Goal: Use online tool/utility: Utilize a website feature to perform a specific function

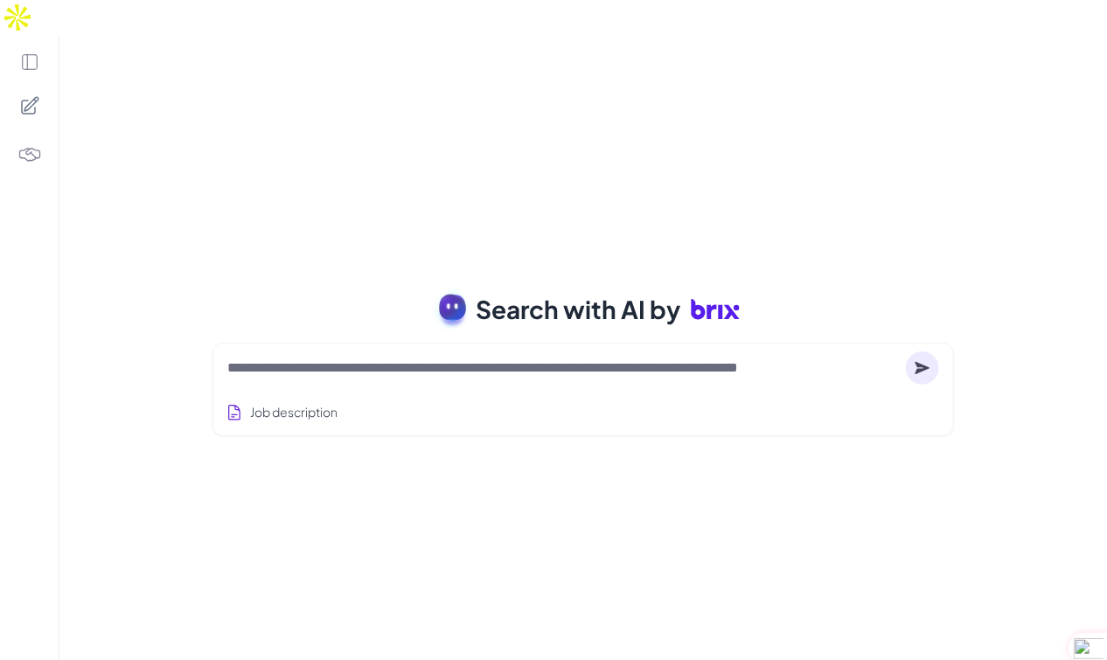
click at [765, 453] on div "Search with AI by Job description Job Titles Location Years of Experience Techn…" at bounding box center [582, 365] width 1047 height 660
click at [277, 386] on div "Job description" at bounding box center [583, 407] width 712 height 43
click at [309, 358] on textarea at bounding box center [562, 368] width 671 height 21
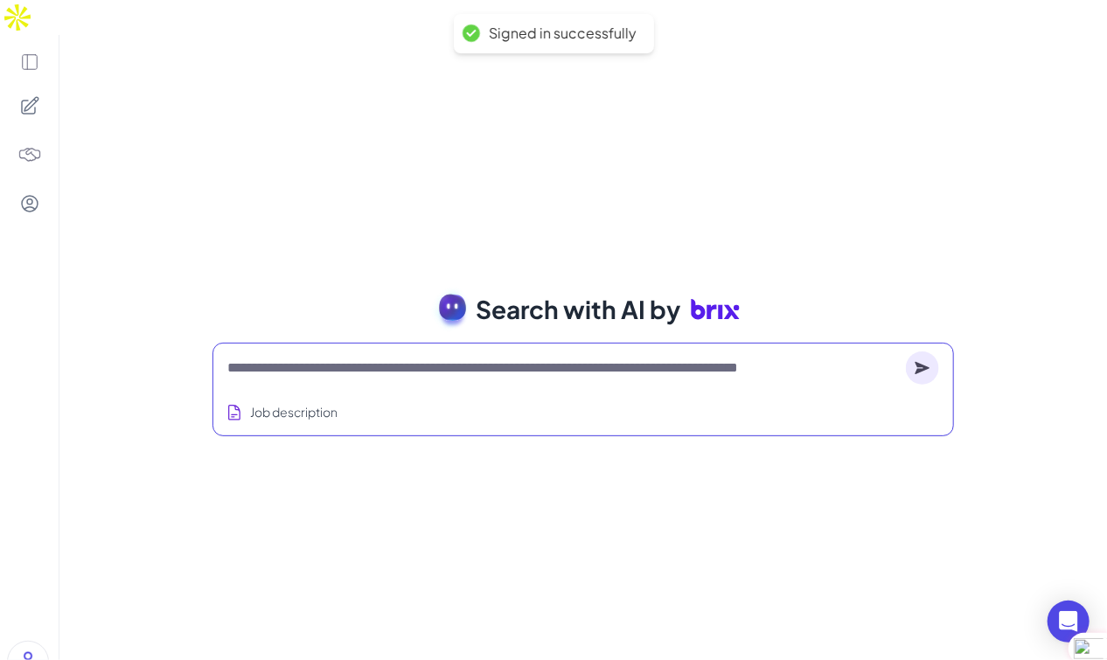
click at [358, 358] on textarea at bounding box center [562, 368] width 671 height 21
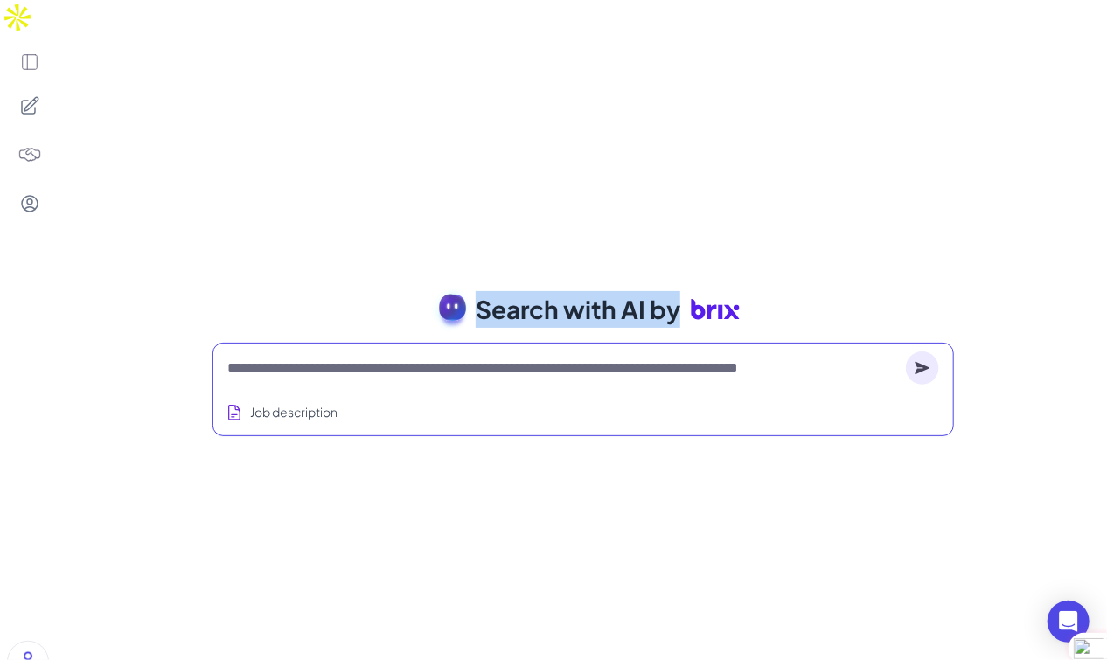
drag, startPoint x: 424, startPoint y: 274, endPoint x: 795, endPoint y: 275, distance: 370.6
click at [795, 285] on div "Search with AI by" at bounding box center [582, 309] width 783 height 49
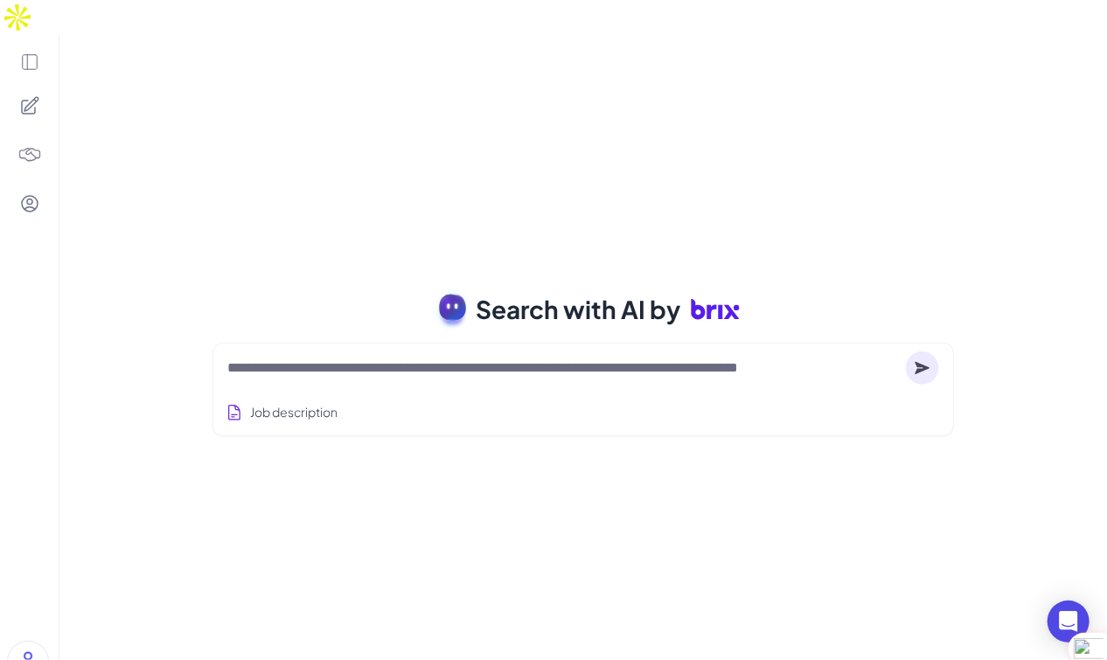
click at [795, 285] on div "Search with AI by" at bounding box center [582, 309] width 783 height 49
drag, startPoint x: 762, startPoint y: 272, endPoint x: 375, endPoint y: 264, distance: 387.3
click at [374, 285] on div "Search with AI by" at bounding box center [582, 309] width 783 height 49
click at [602, 291] on span "Search with AI by" at bounding box center [578, 309] width 205 height 37
click at [338, 358] on textarea at bounding box center [562, 368] width 671 height 21
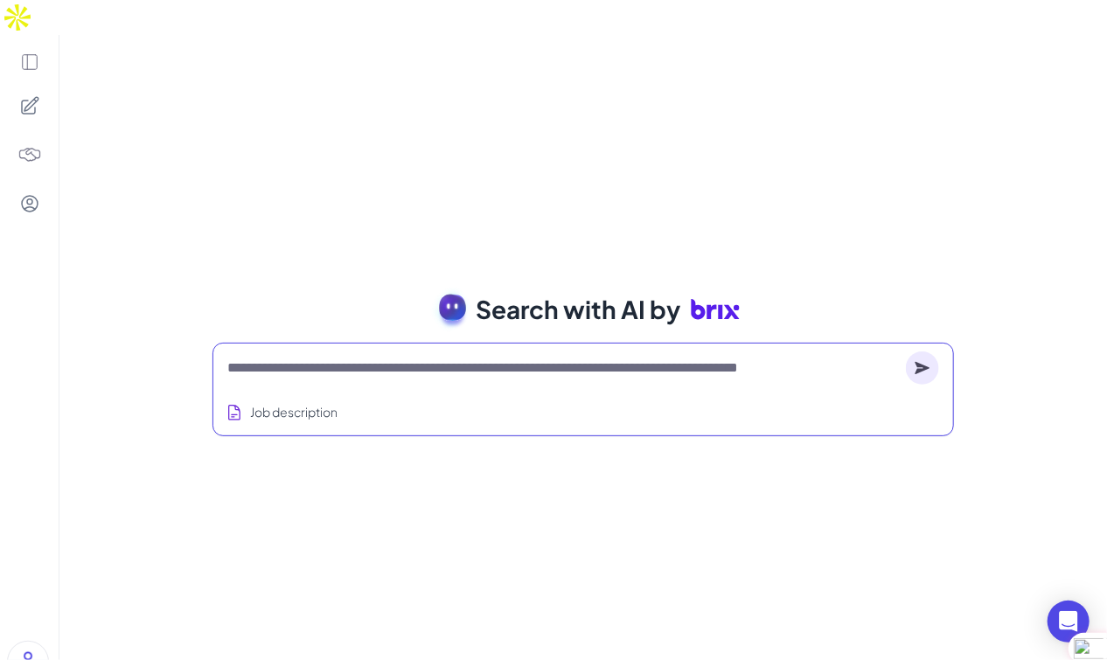
click at [294, 358] on textarea at bounding box center [562, 368] width 671 height 21
click at [372, 155] on div "Search with AI by Job description Full-stack engineer from [GEOGRAPHIC_DATA], c…" at bounding box center [582, 365] width 1047 height 660
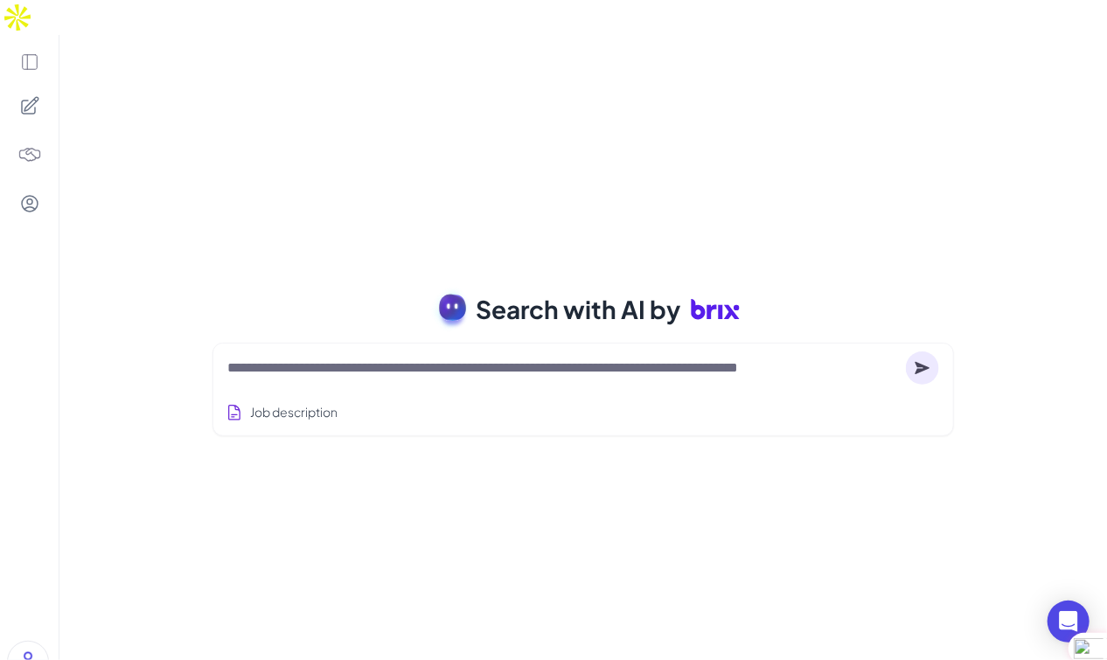
click at [315, 358] on textarea at bounding box center [562, 368] width 671 height 21
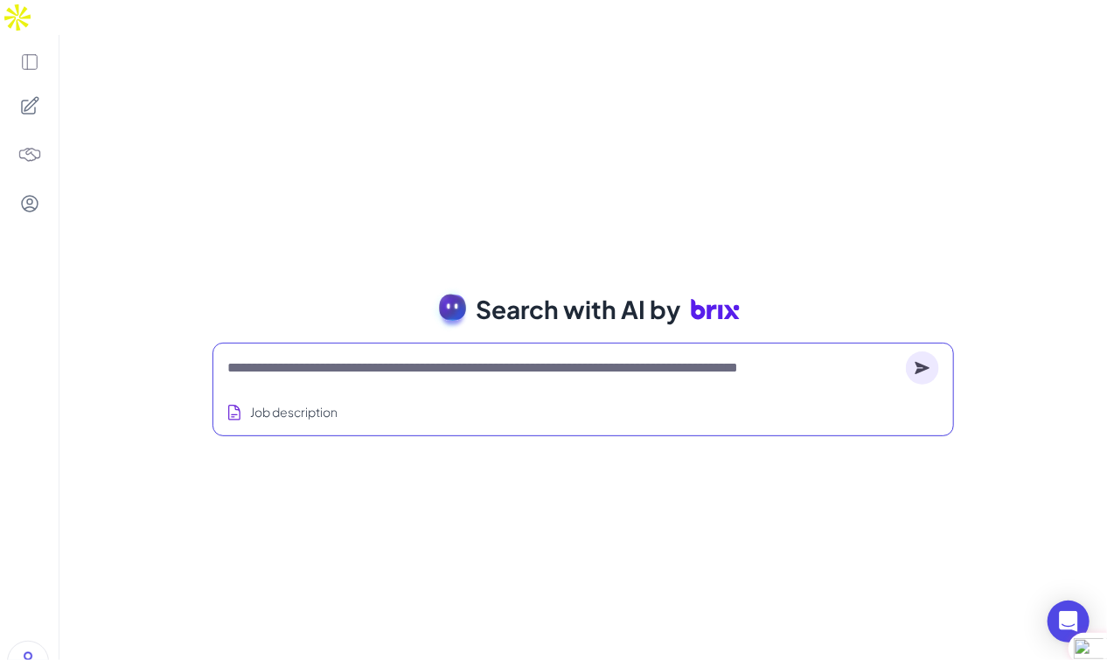
click at [300, 358] on textarea at bounding box center [562, 368] width 671 height 21
click at [302, 358] on textarea at bounding box center [562, 368] width 671 height 21
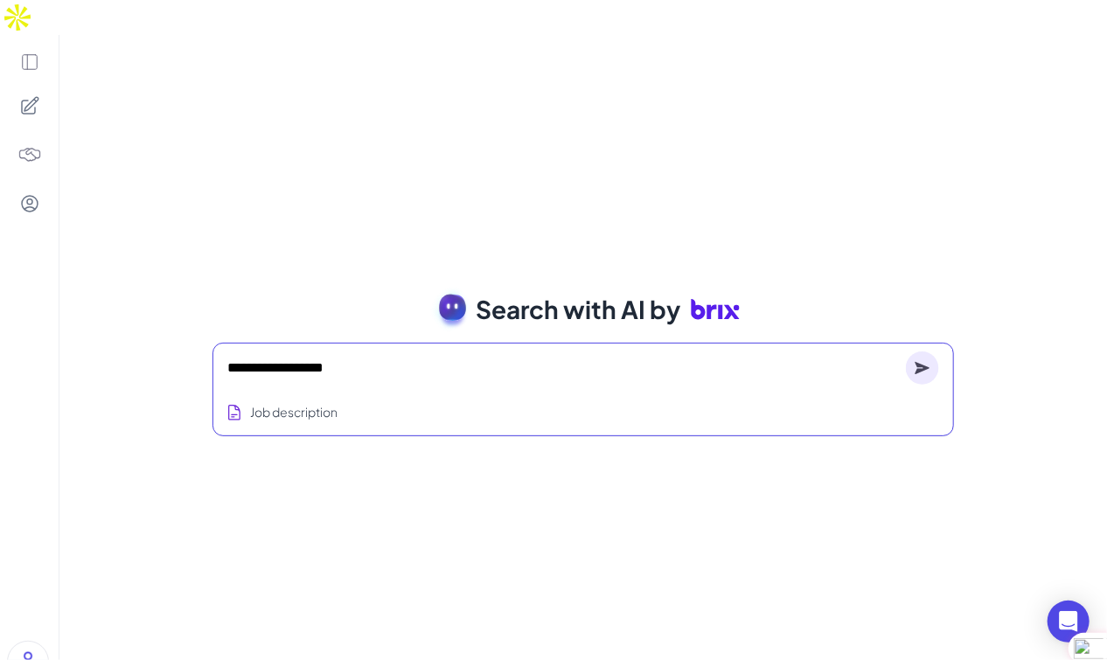
type textarea "**********"
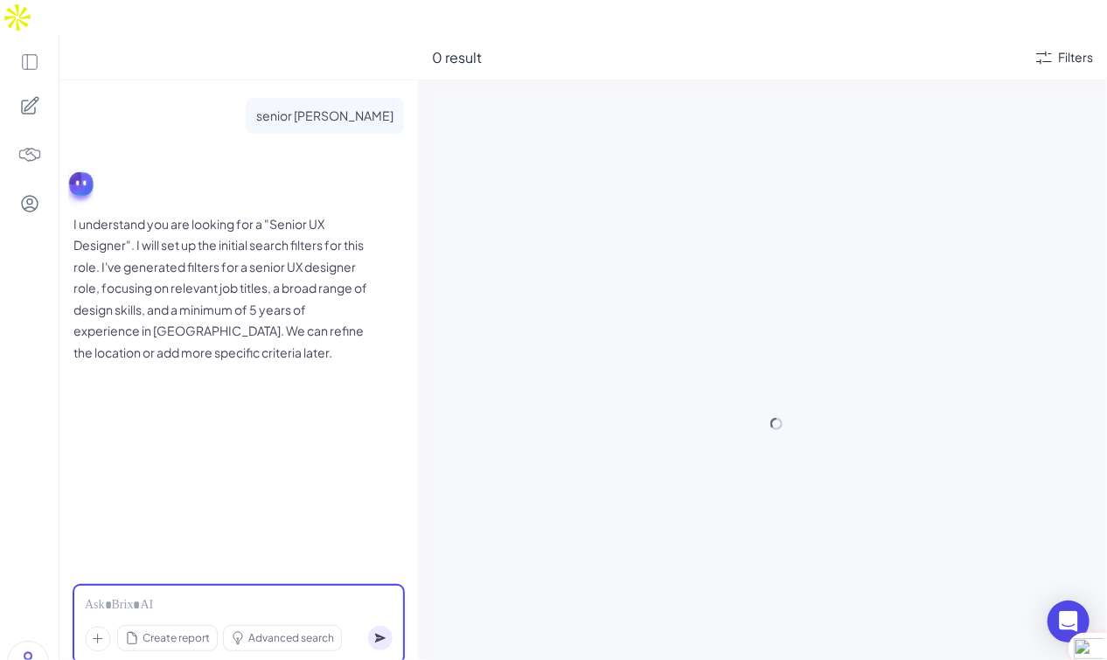
click at [163, 596] on div at bounding box center [239, 605] width 308 height 19
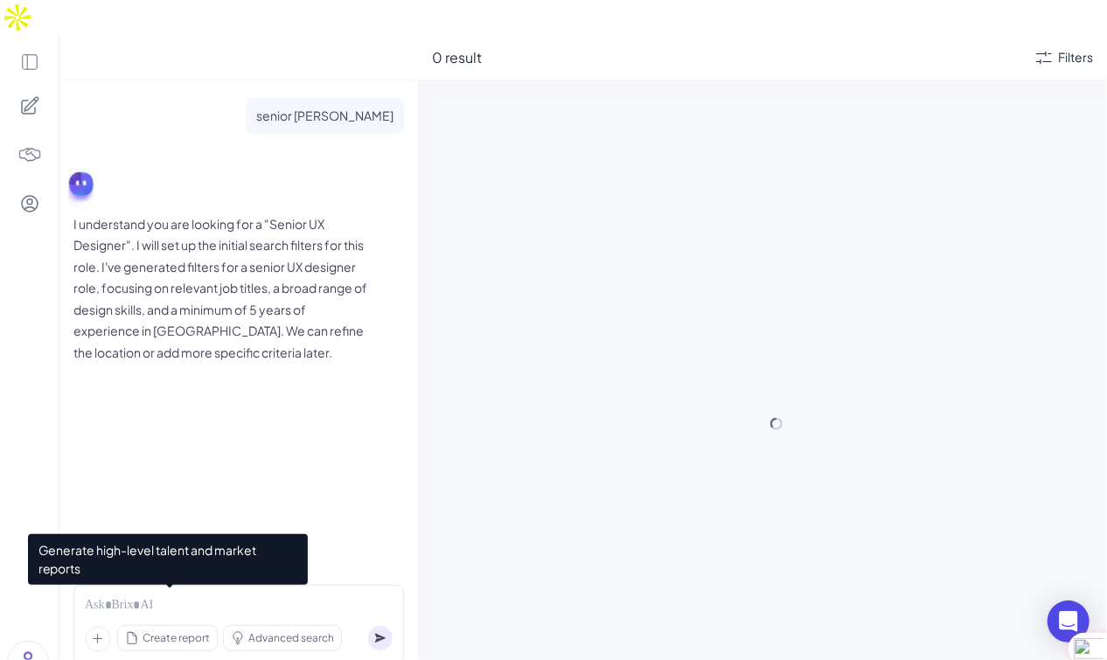
click at [186, 630] on span "Create report" at bounding box center [175, 638] width 67 height 16
click at [160, 630] on span "Create report" at bounding box center [175, 638] width 67 height 16
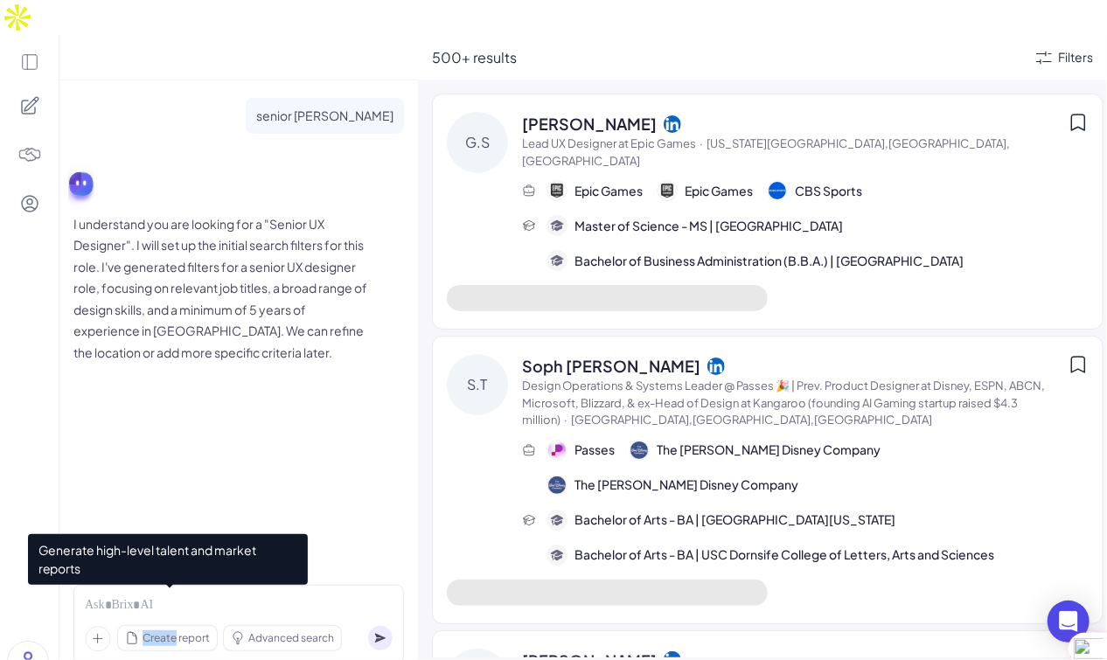
click at [161, 630] on span "Create report" at bounding box center [175, 638] width 67 height 16
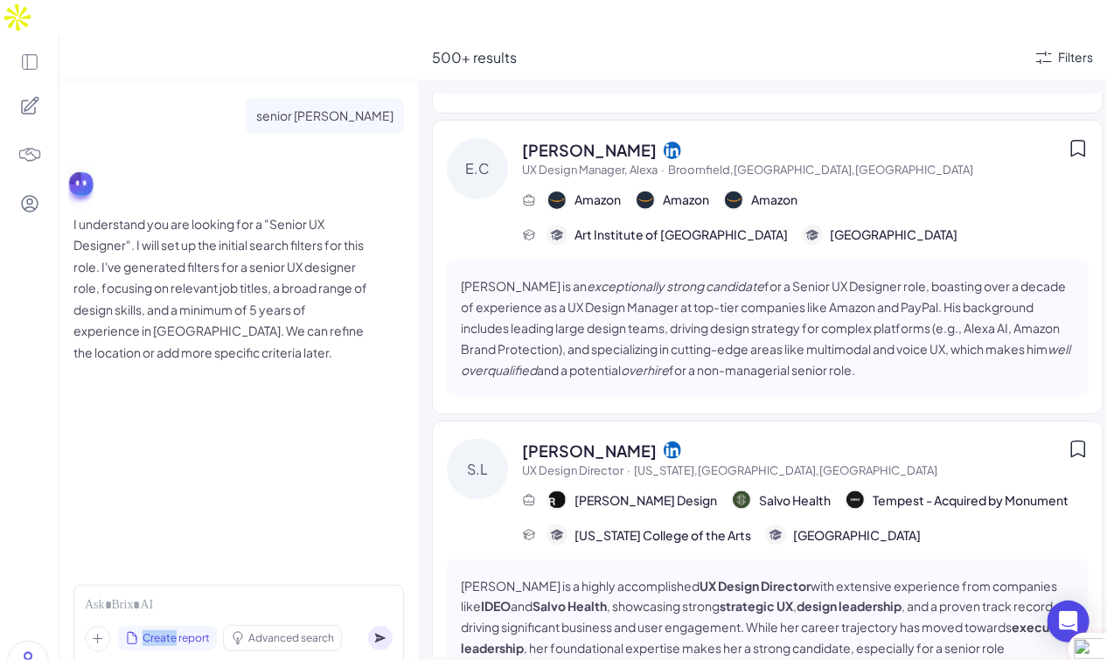
scroll to position [691, 0]
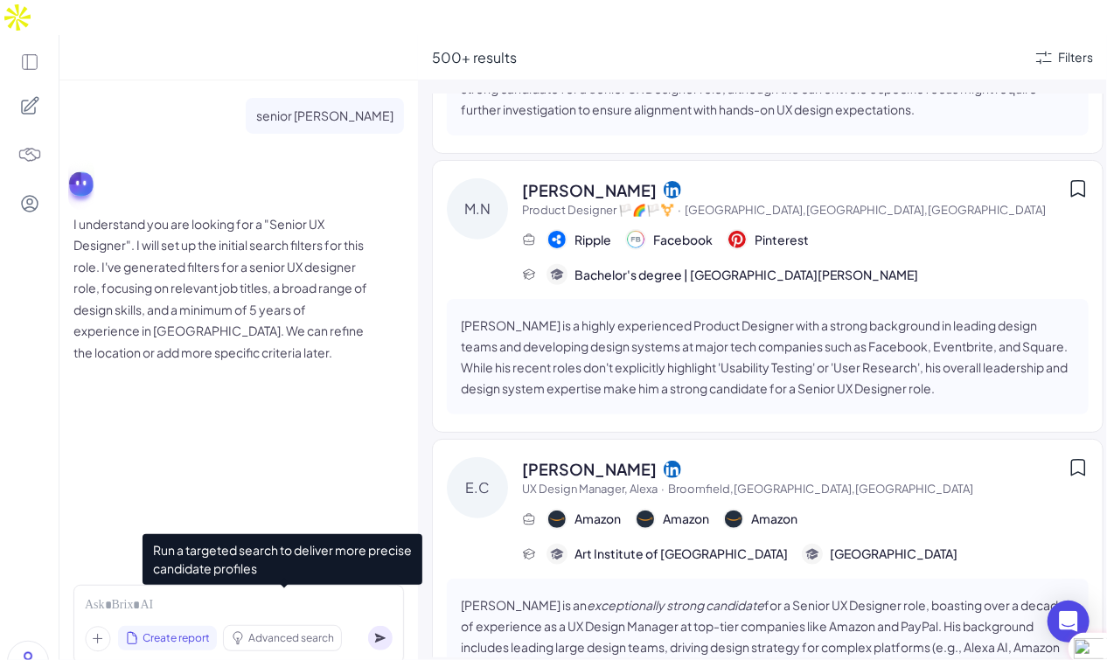
click at [286, 630] on span "Advanced search" at bounding box center [291, 638] width 86 height 16
click at [281, 630] on span "Advanced search" at bounding box center [291, 638] width 86 height 16
click at [294, 630] on span "Advanced search" at bounding box center [291, 638] width 86 height 16
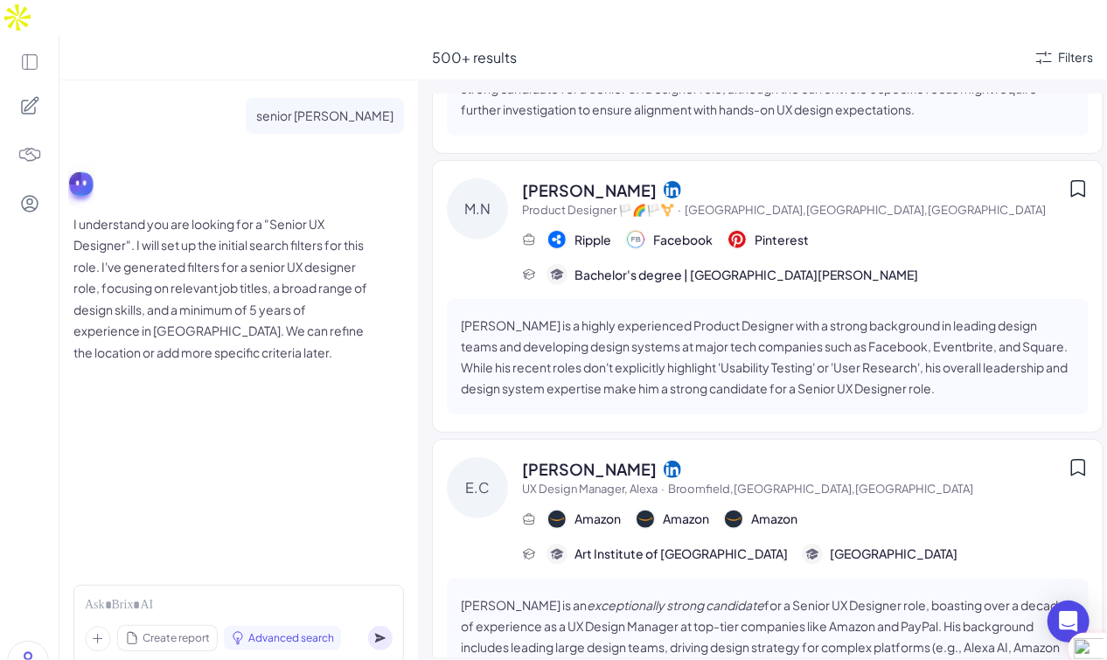
click at [84, 585] on div "Create report Advanced search" at bounding box center [238, 624] width 330 height 79
click at [108, 596] on div at bounding box center [239, 605] width 308 height 19
click at [164, 626] on div "Create report" at bounding box center [167, 638] width 99 height 24
click at [352, 596] on div at bounding box center [239, 605] width 308 height 19
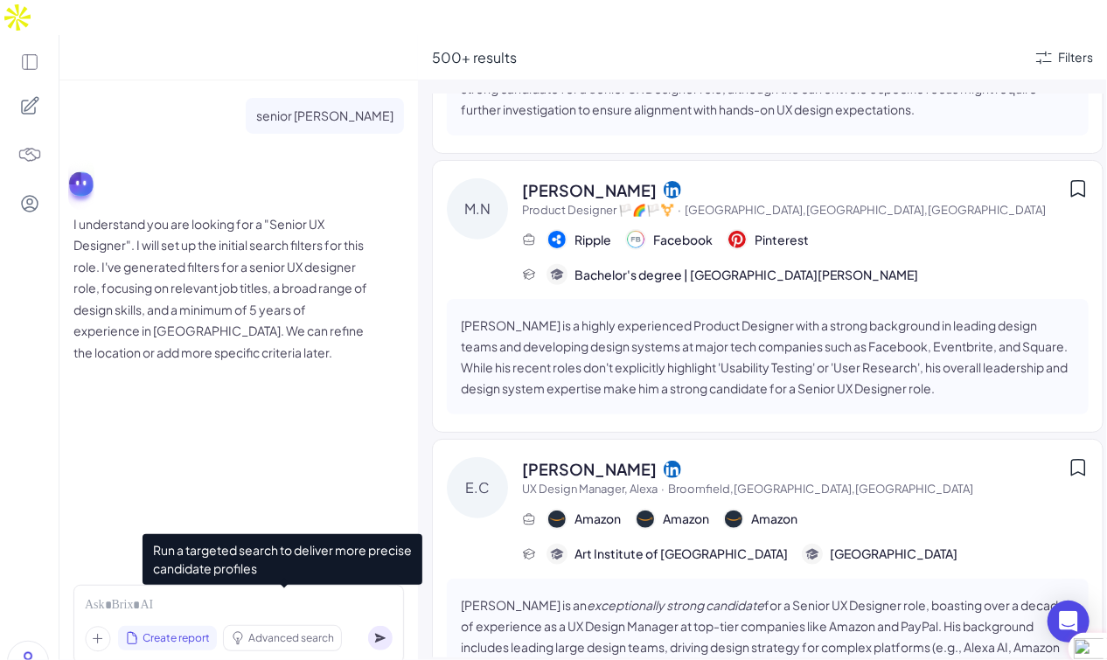
click at [302, 630] on span "Advanced search" at bounding box center [291, 638] width 86 height 16
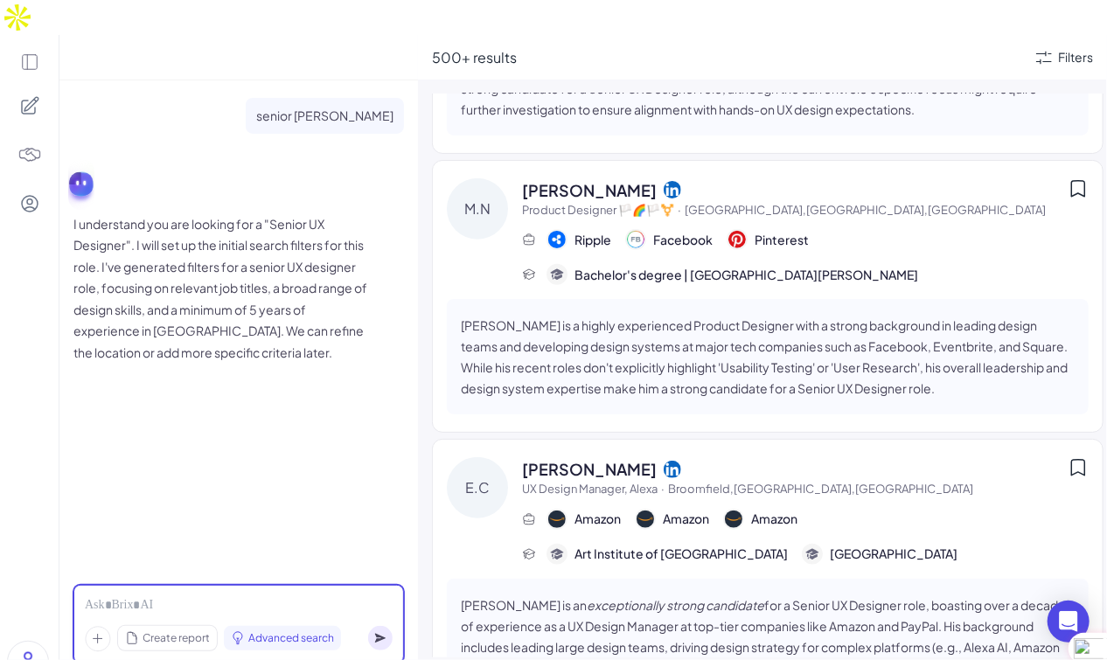
click at [136, 596] on div at bounding box center [239, 605] width 308 height 19
click at [149, 596] on div at bounding box center [239, 605] width 308 height 19
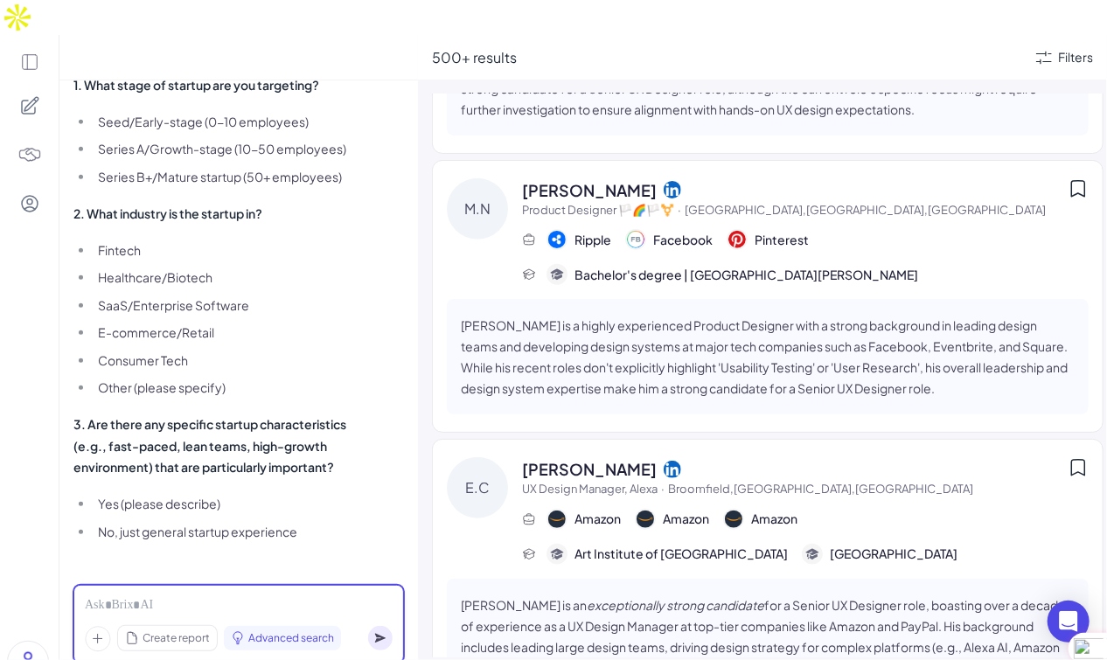
scroll to position [506, 0]
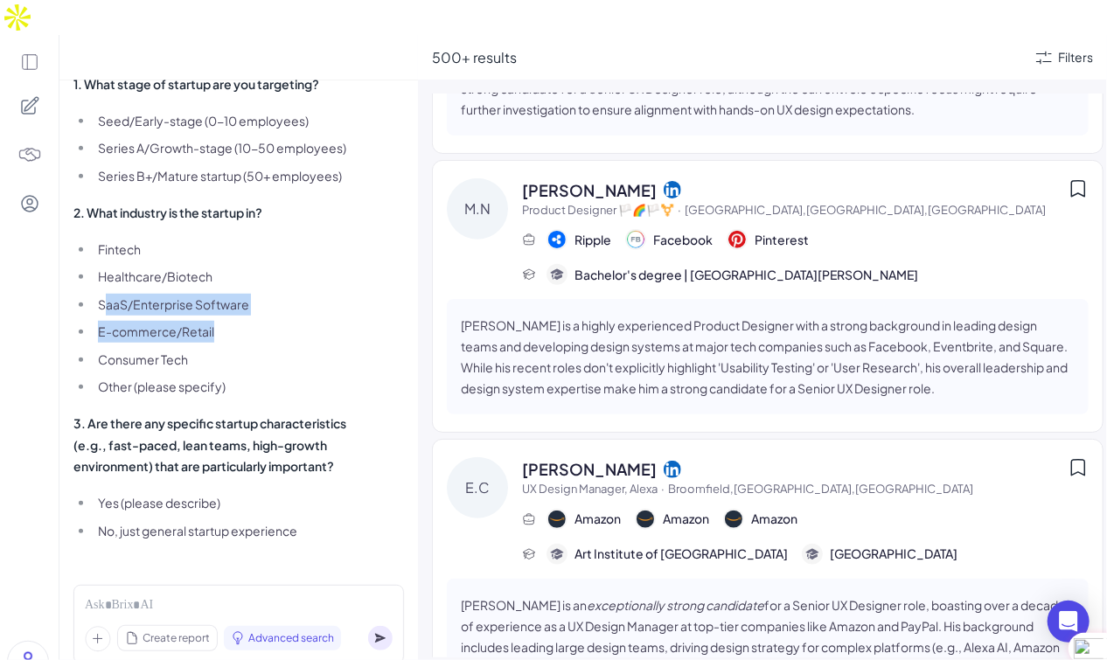
drag, startPoint x: 102, startPoint y: 289, endPoint x: 243, endPoint y: 311, distance: 142.4
click at [235, 310] on ul "Fintech Healthcare/Biotech SaaS/Enterprise Software E-commerce/Retail Consumer …" at bounding box center [221, 318] width 297 height 159
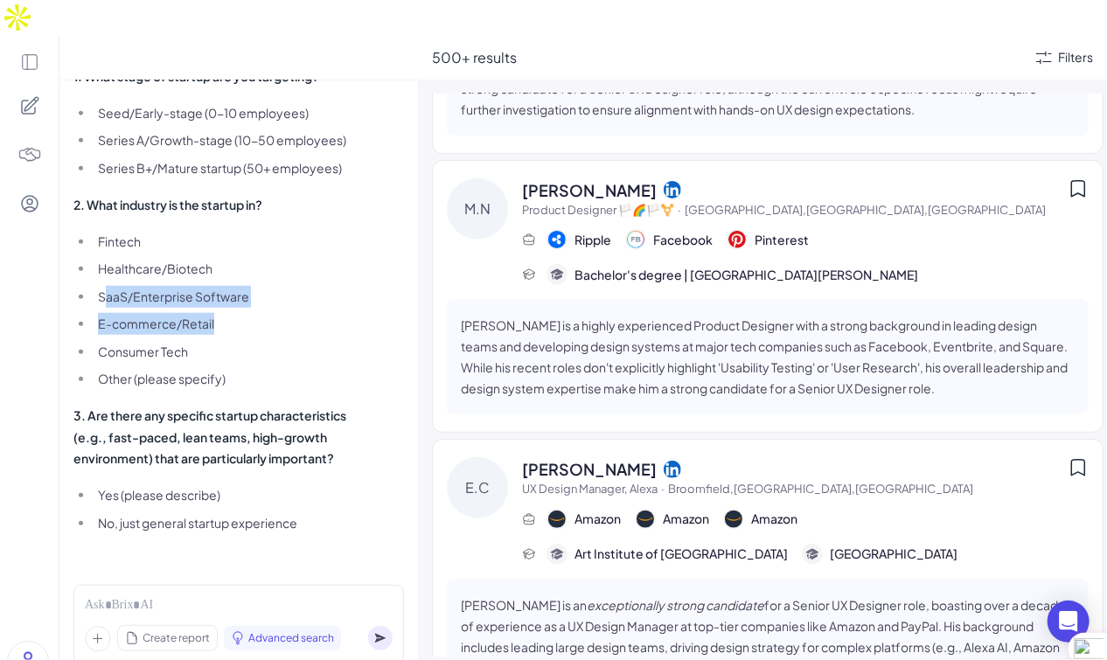
scroll to position [534, 0]
click at [169, 574] on div "Create report Advanced search" at bounding box center [238, 618] width 358 height 89
click at [177, 585] on div "Create report Advanced search" at bounding box center [238, 624] width 330 height 79
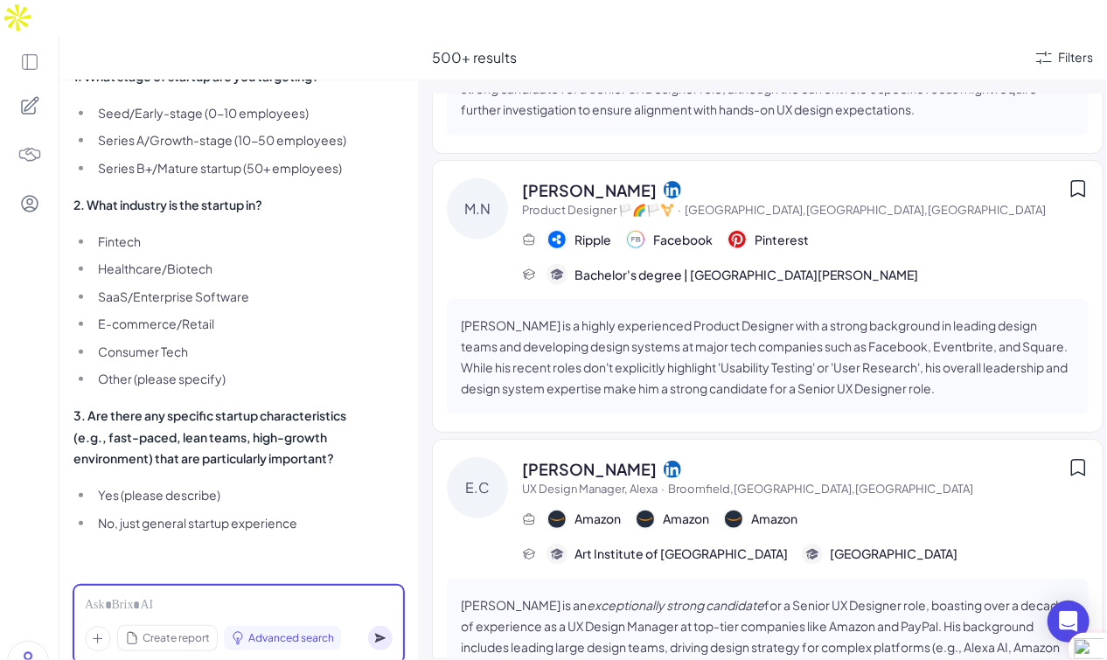
click at [184, 596] on div at bounding box center [239, 605] width 308 height 19
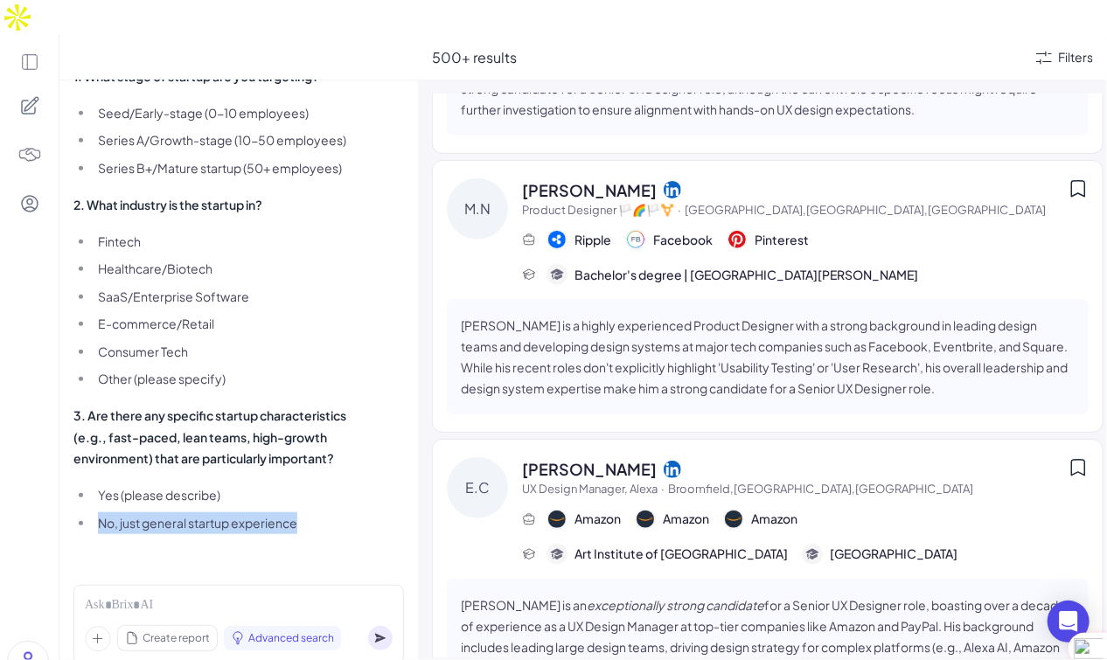
drag, startPoint x: 101, startPoint y: 486, endPoint x: 350, endPoint y: 489, distance: 249.1
click at [350, 512] on li "No, just general startup experience" at bounding box center [232, 523] width 277 height 22
copy li "No, just general startup experience"
click at [205, 585] on div "Create report Advanced search" at bounding box center [238, 624] width 330 height 79
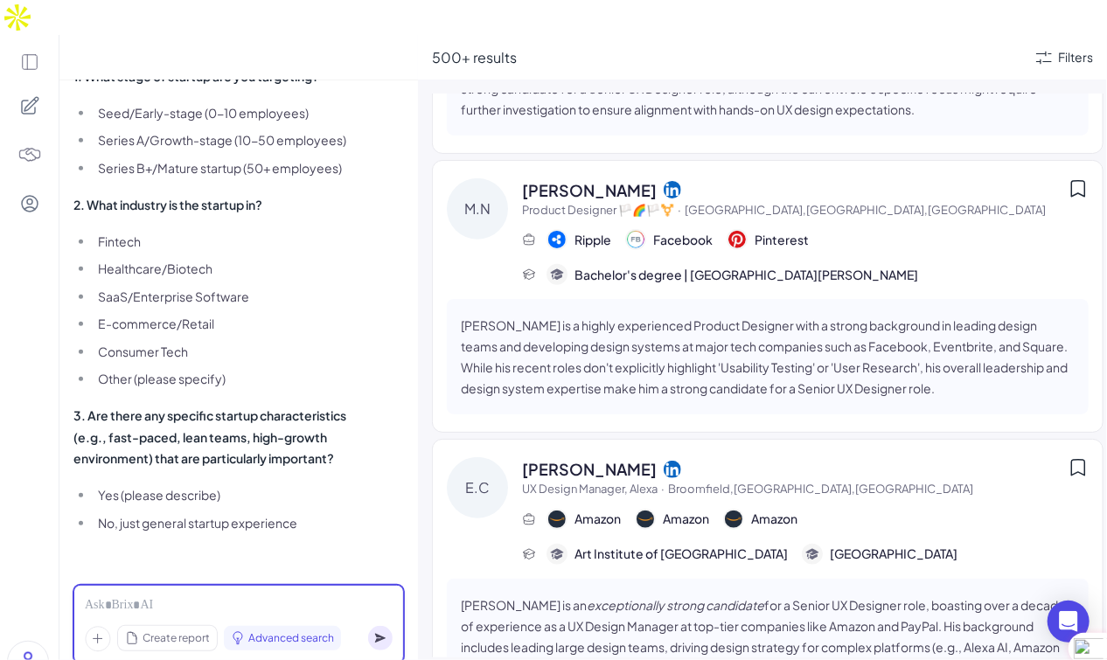
click at [198, 596] on div at bounding box center [239, 605] width 308 height 19
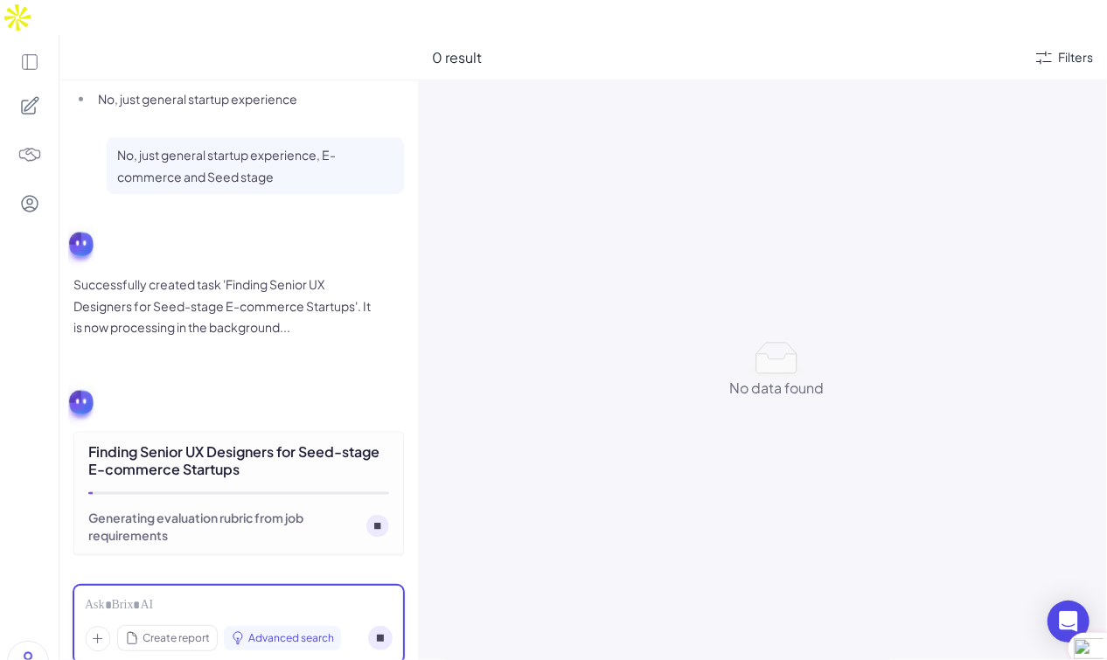
scroll to position [962, 0]
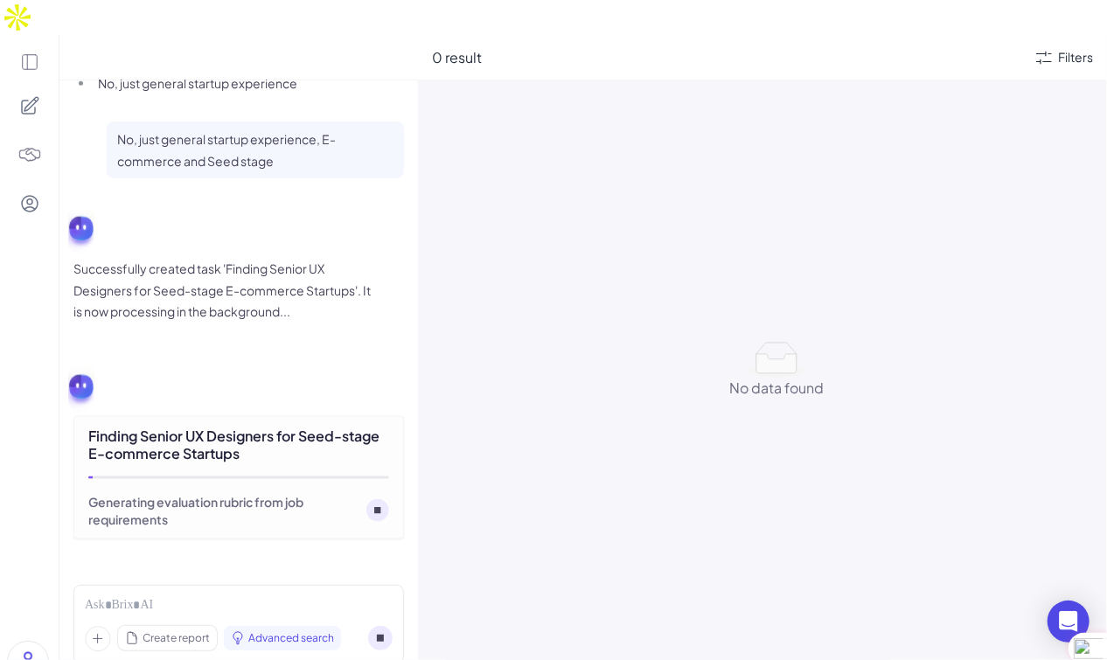
click at [181, 476] on div at bounding box center [238, 477] width 301 height 3
click at [230, 416] on div "Finding Senior UX Designers for Seed-stage E-commerce Startups Generating evalu…" at bounding box center [238, 477] width 330 height 123
click at [239, 427] on div "Finding Senior UX Designers for Seed-stage E-commerce Startups" at bounding box center [238, 444] width 301 height 35
click at [127, 493] on div "Generating evaluation rubric from job requirements" at bounding box center [223, 510] width 271 height 35
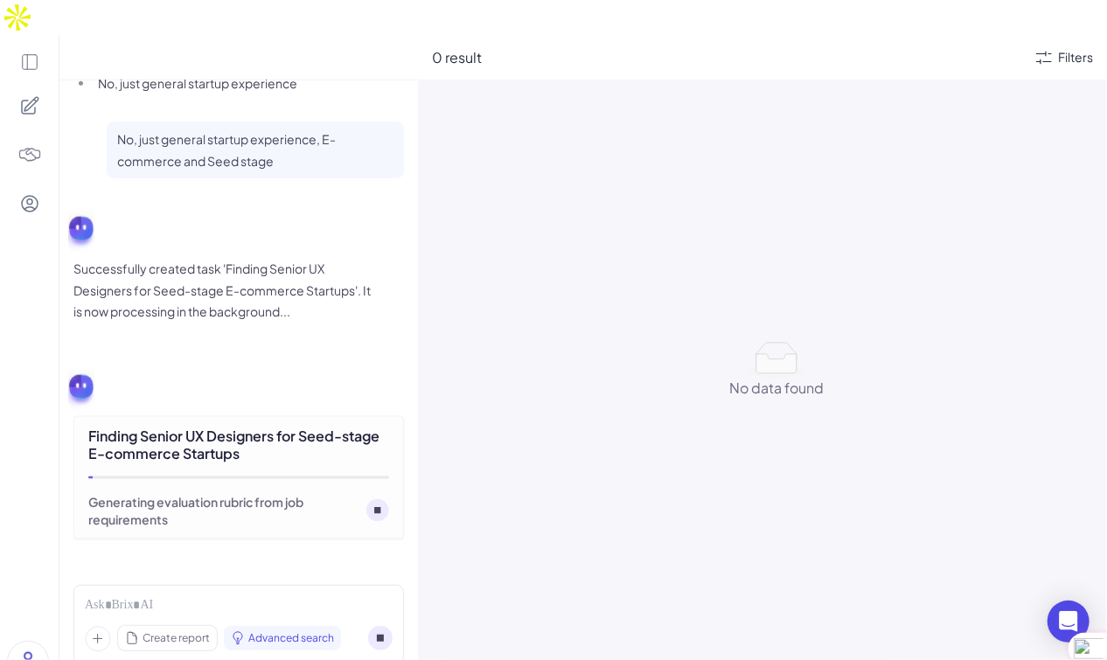
click at [372, 499] on circle at bounding box center [377, 510] width 23 height 23
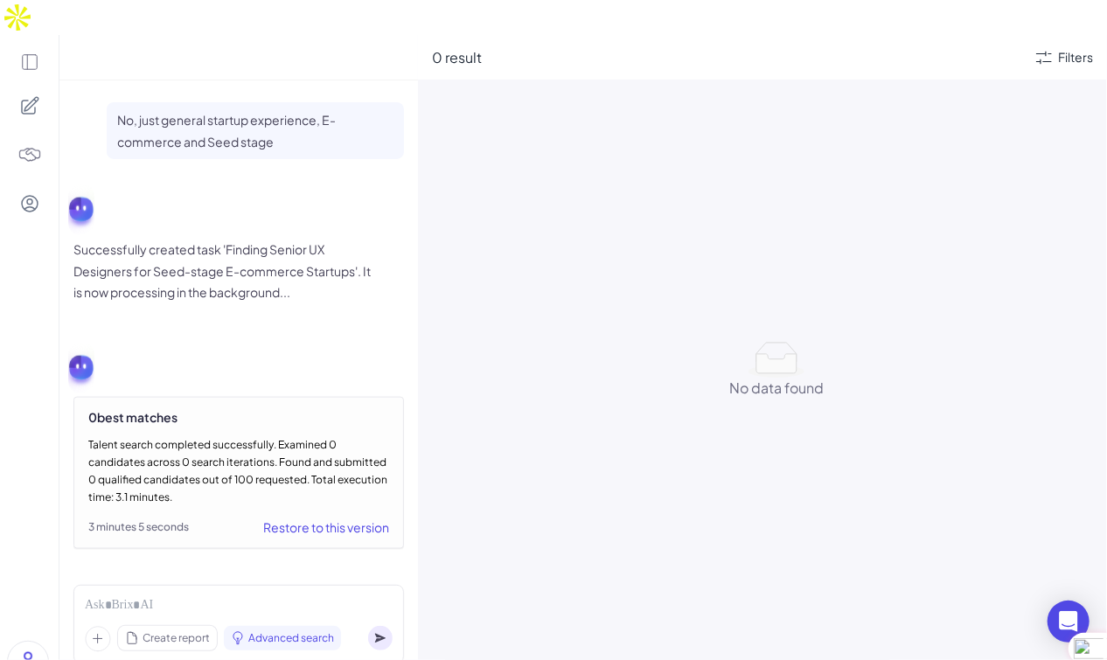
click at [131, 485] on div "0 best matches Talent search completed successfully. Examined 0 candidates acro…" at bounding box center [238, 473] width 330 height 152
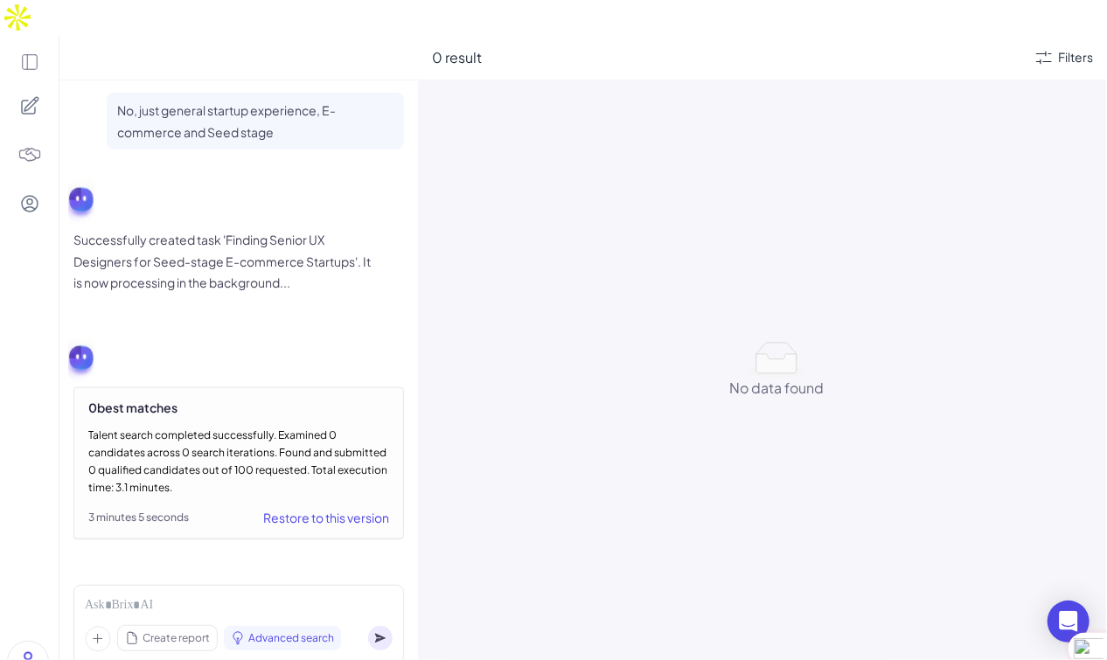
scroll to position [1002, 0]
click at [315, 507] on div "Restore to this version" at bounding box center [326, 517] width 126 height 21
drag, startPoint x: 153, startPoint y: 425, endPoint x: 288, endPoint y: 448, distance: 137.4
click at [283, 440] on div "Talent search completed successfully. Examined 0 candidates across 0 search ite…" at bounding box center [238, 462] width 301 height 70
click at [290, 449] on div "Talent search completed successfully. Examined 0 candidates across 0 search ite…" at bounding box center [238, 462] width 301 height 70
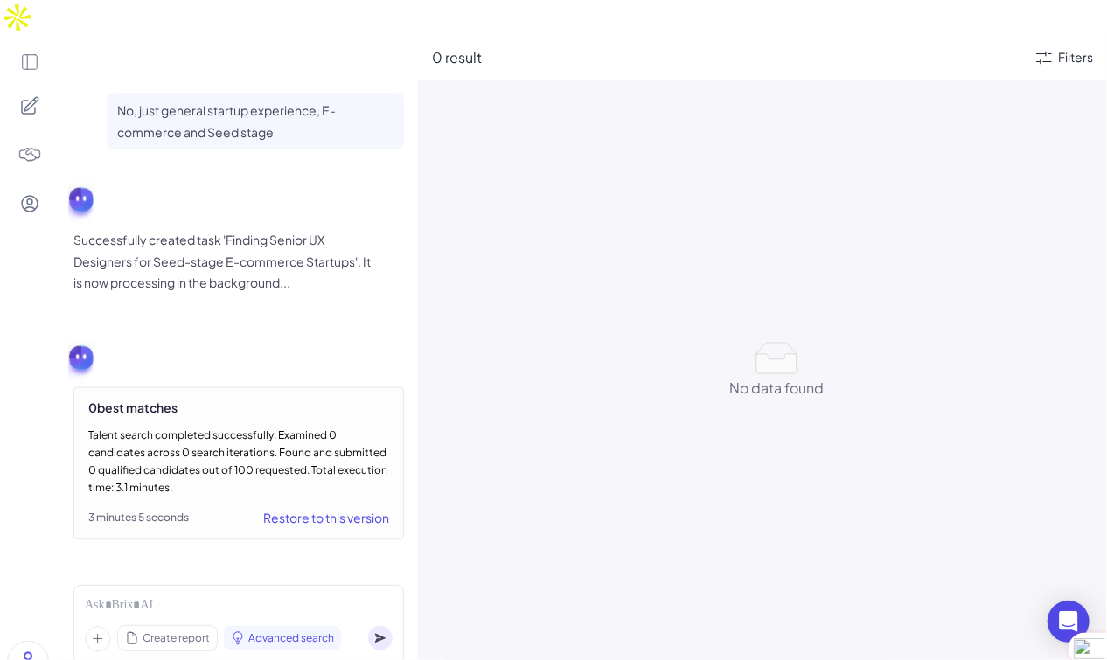
click at [263, 454] on div "Talent search completed successfully. Examined 0 candidates across 0 search ite…" at bounding box center [238, 462] width 301 height 70
click at [286, 507] on div "Restore to this version" at bounding box center [326, 517] width 126 height 21
click at [176, 510] on div "3 minutes 5 seconds" at bounding box center [138, 518] width 101 height 16
click at [331, 507] on div "Restore to this version" at bounding box center [326, 517] width 126 height 21
click at [304, 467] on div "0 best matches Talent search completed successfully. Examined 0 candidates acro…" at bounding box center [238, 463] width 330 height 152
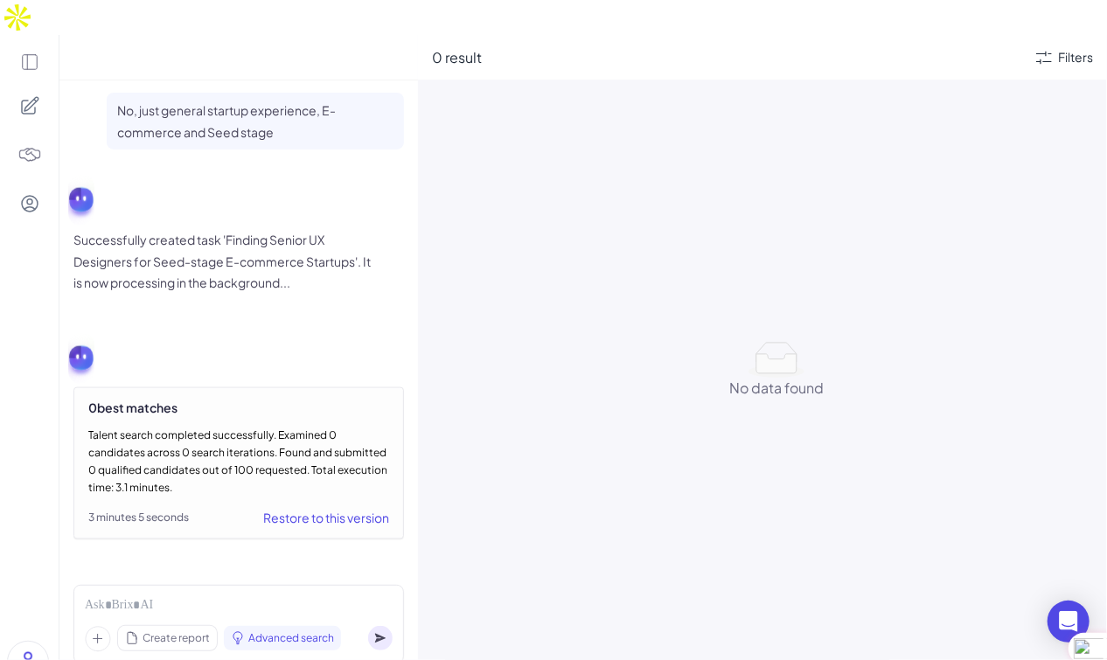
click at [322, 507] on div "Restore to this version" at bounding box center [326, 517] width 126 height 21
click at [170, 596] on div at bounding box center [239, 605] width 308 height 19
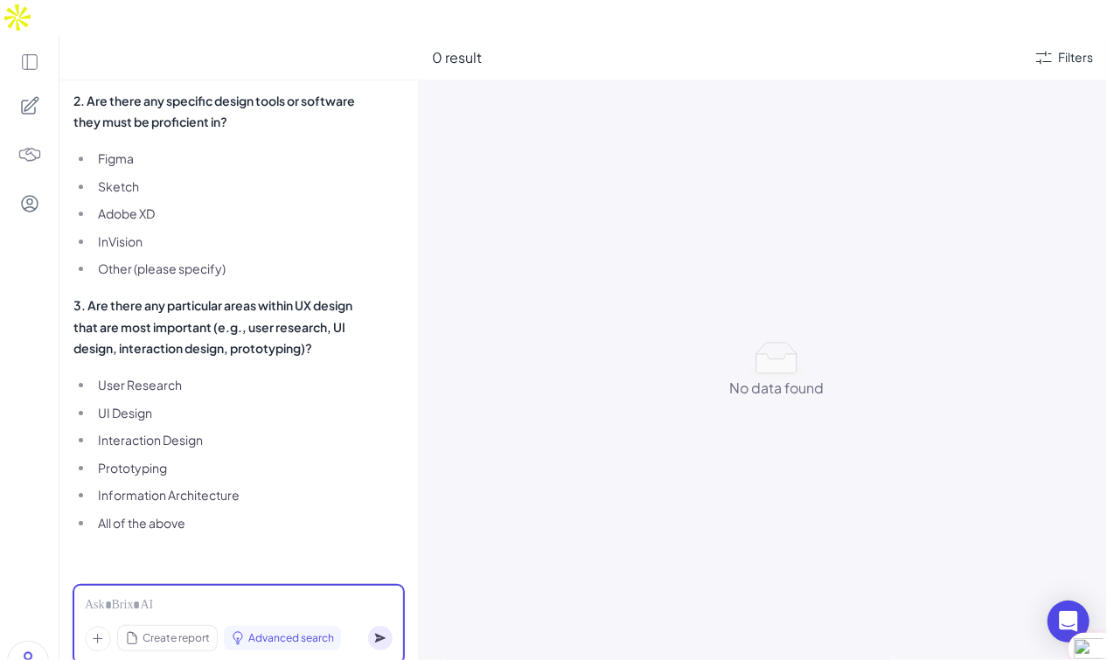
scroll to position [2569, 0]
click at [157, 596] on div at bounding box center [239, 605] width 308 height 19
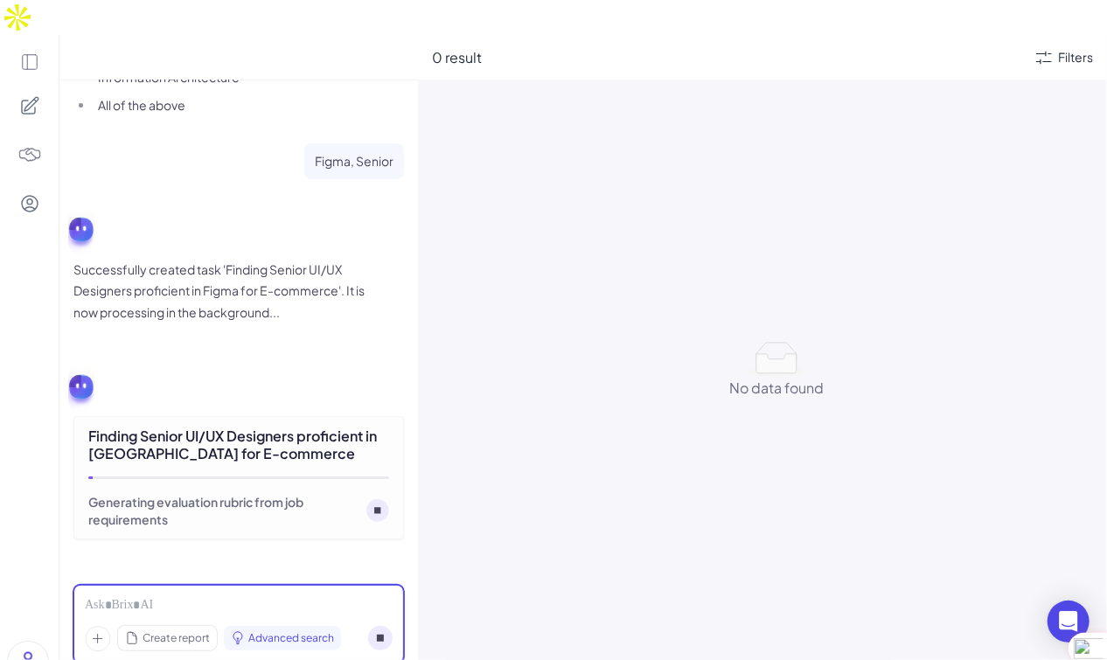
scroll to position [2979, 0]
